Goal: Transaction & Acquisition: Purchase product/service

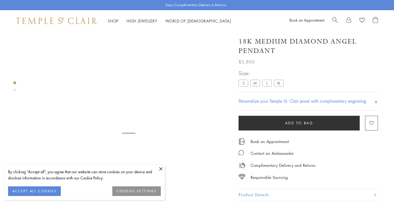
click at [333, 20] on span "Search" at bounding box center [335, 20] width 6 height 6
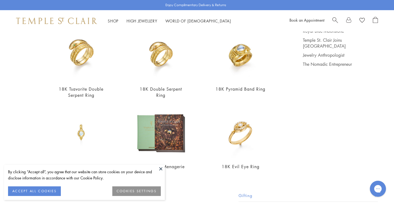
scroll to position [75, 0]
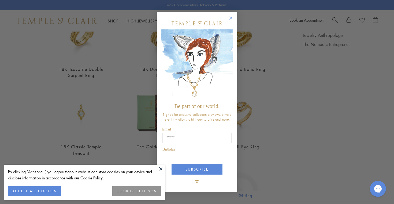
type input "********"
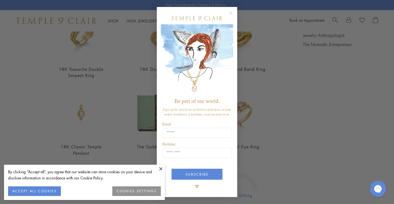
click at [231, 13] on icon "Close dialog" at bounding box center [230, 13] width 7 height 7
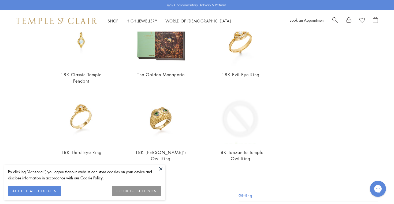
scroll to position [174, 0]
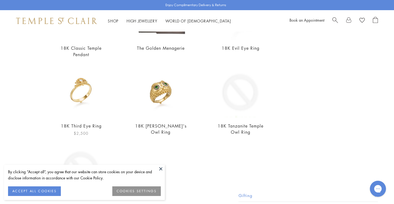
click at [81, 97] on img at bounding box center [81, 91] width 53 height 53
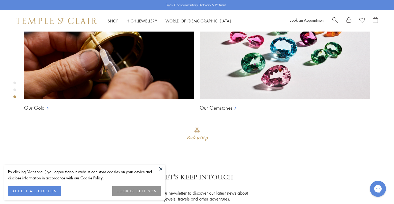
scroll to position [419, 0]
